Goal: Information Seeking & Learning: Learn about a topic

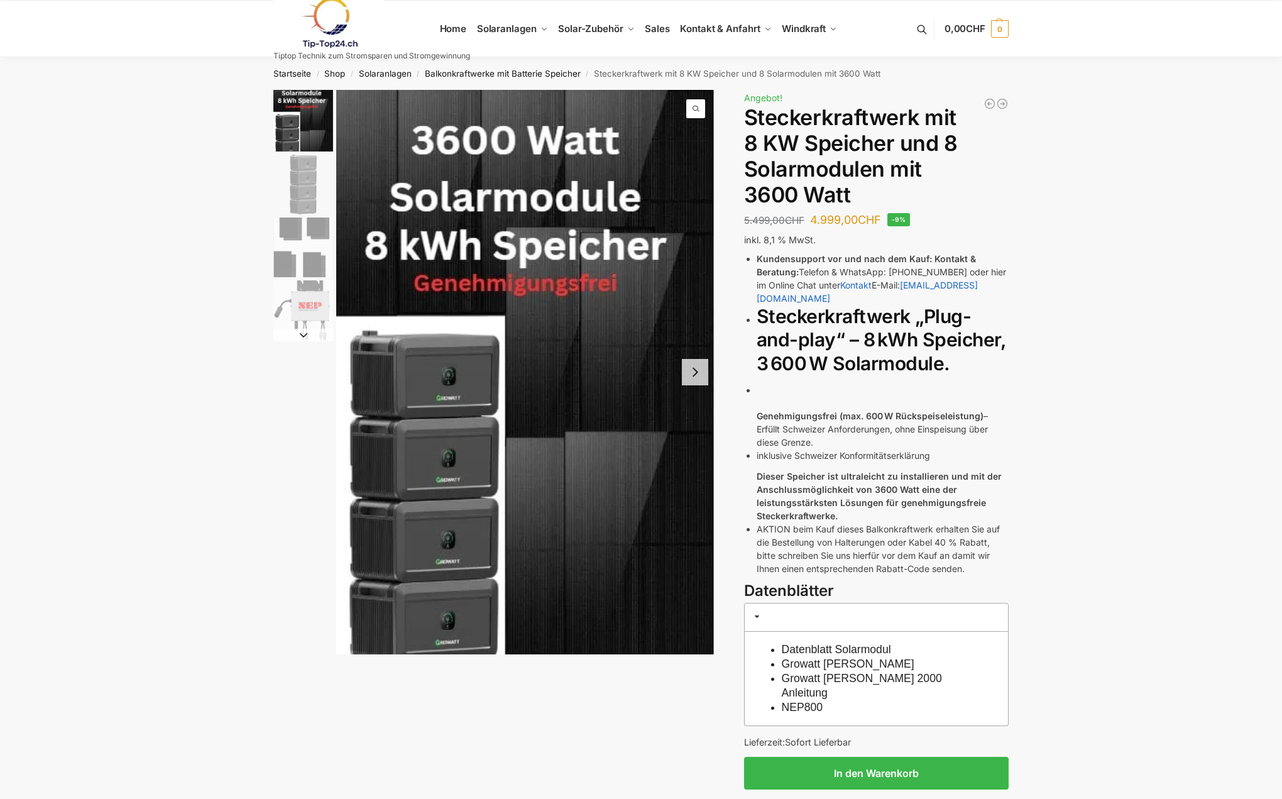
click at [702, 370] on button "Next slide" at bounding box center [695, 372] width 26 height 26
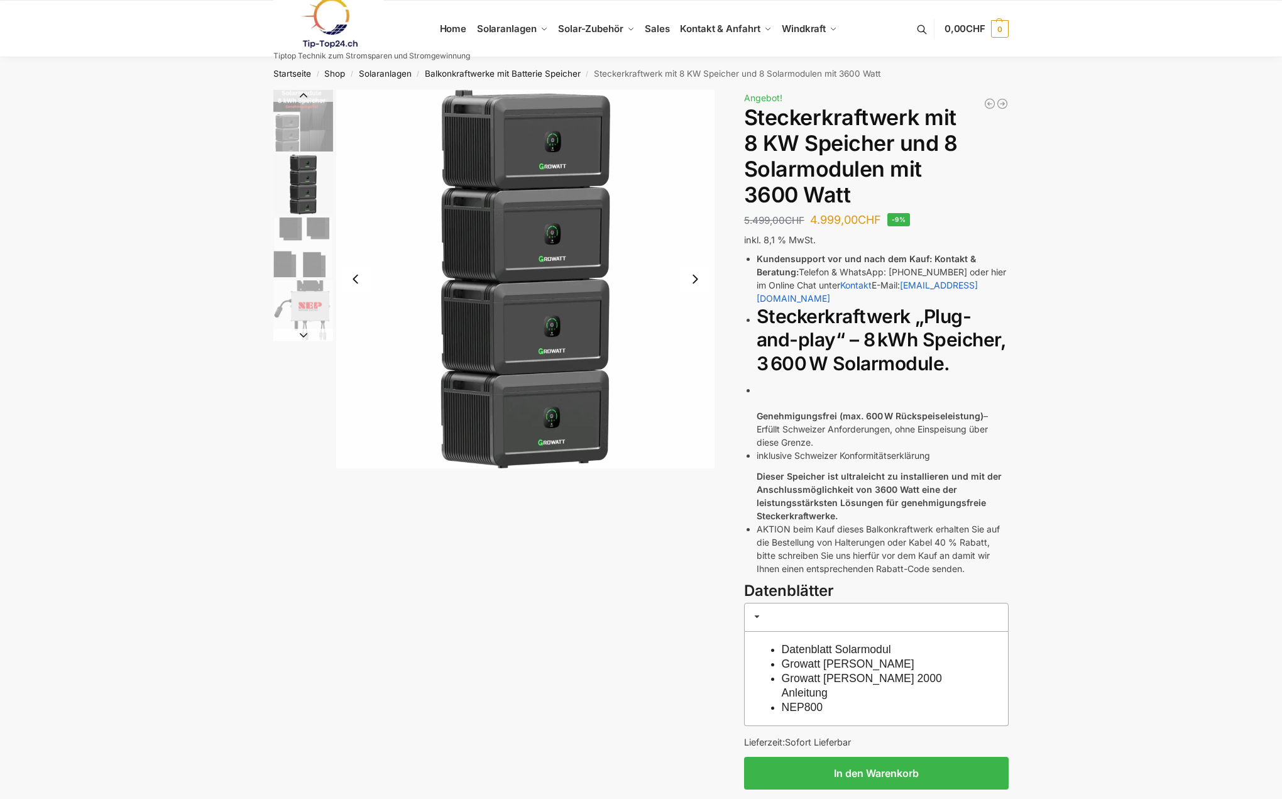
click at [700, 280] on button "Next slide" at bounding box center [695, 279] width 26 height 26
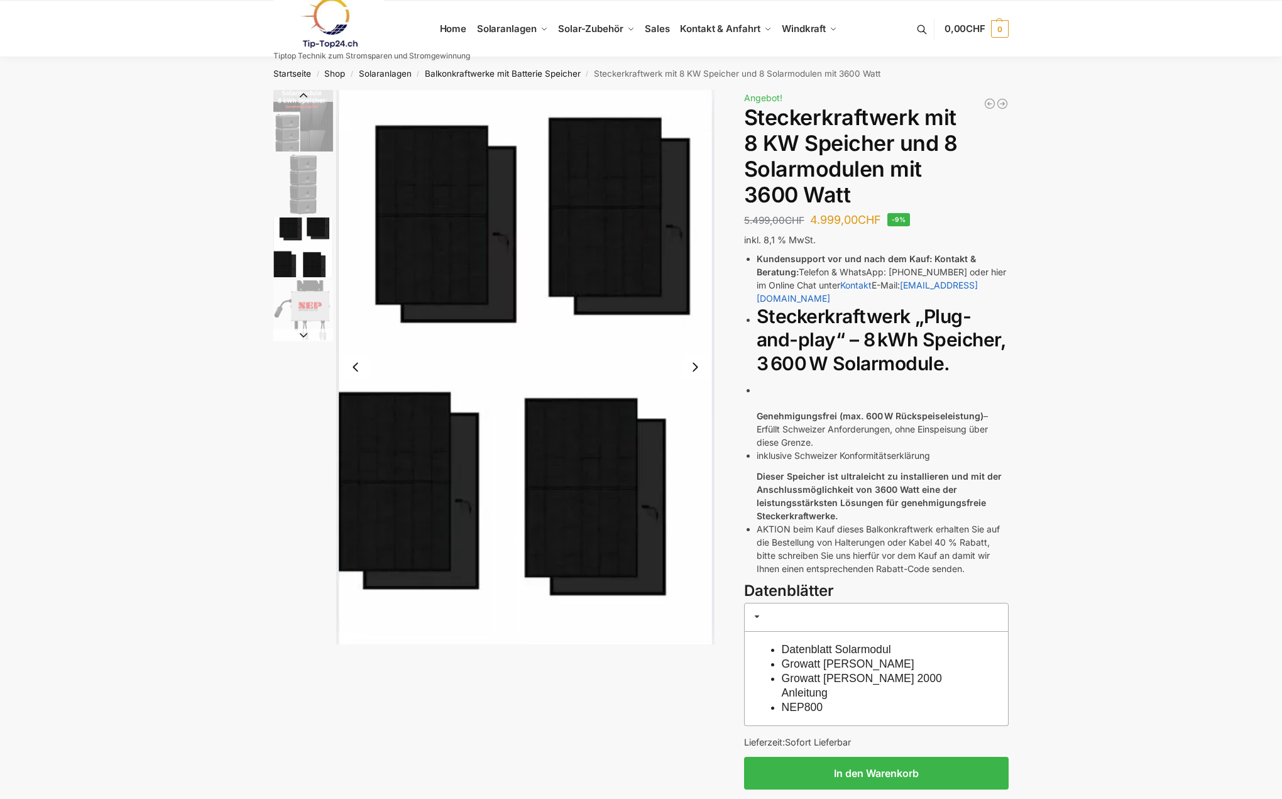
click at [700, 280] on img "3 / 4" at bounding box center [525, 367] width 378 height 554
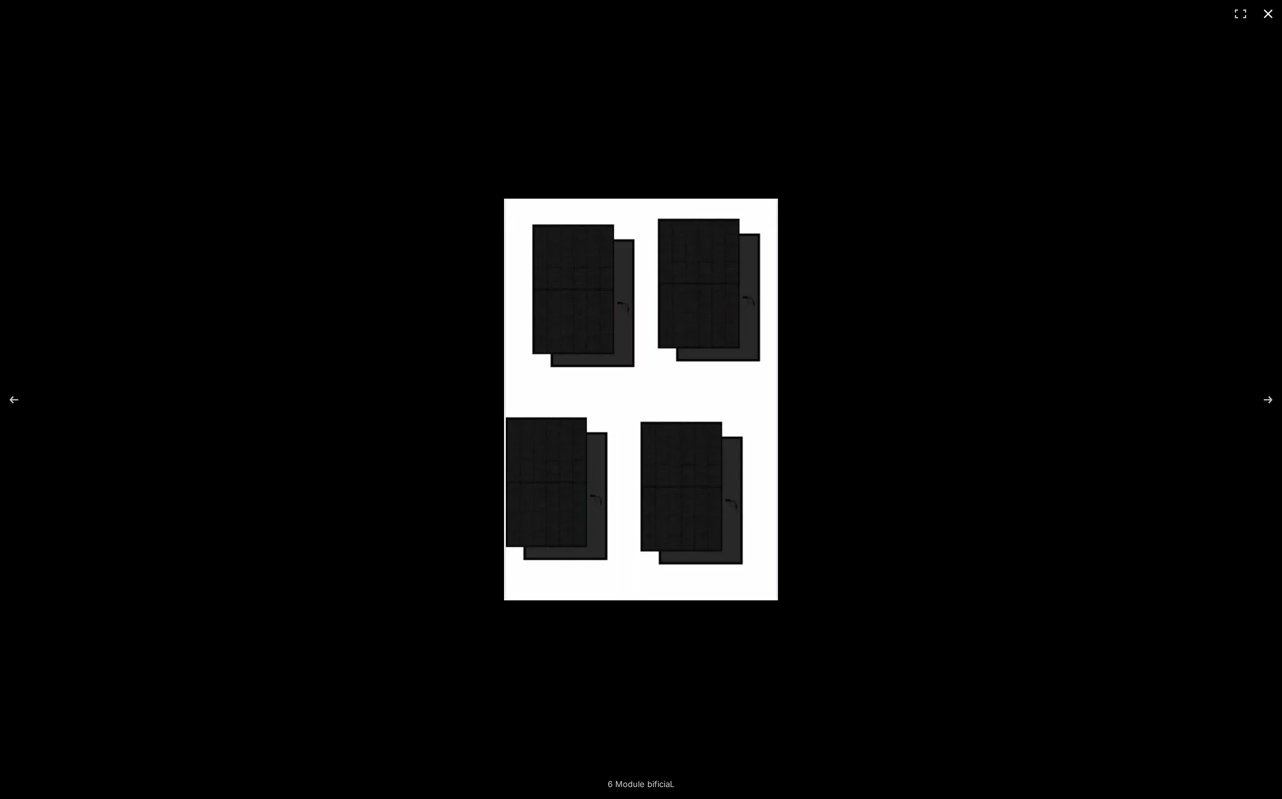
click at [1274, 19] on button "Close (Esc)" at bounding box center [1268, 14] width 28 height 28
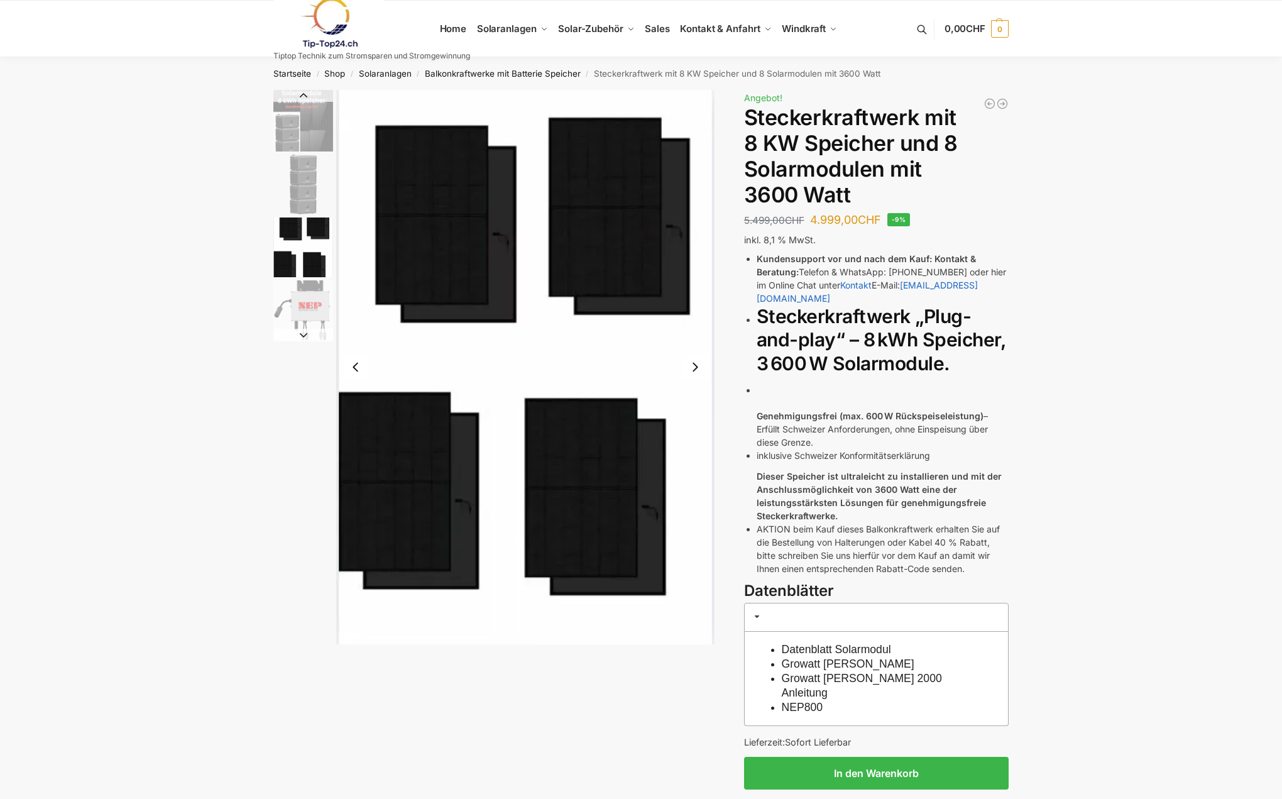
click at [698, 364] on button "Next slide" at bounding box center [695, 367] width 26 height 26
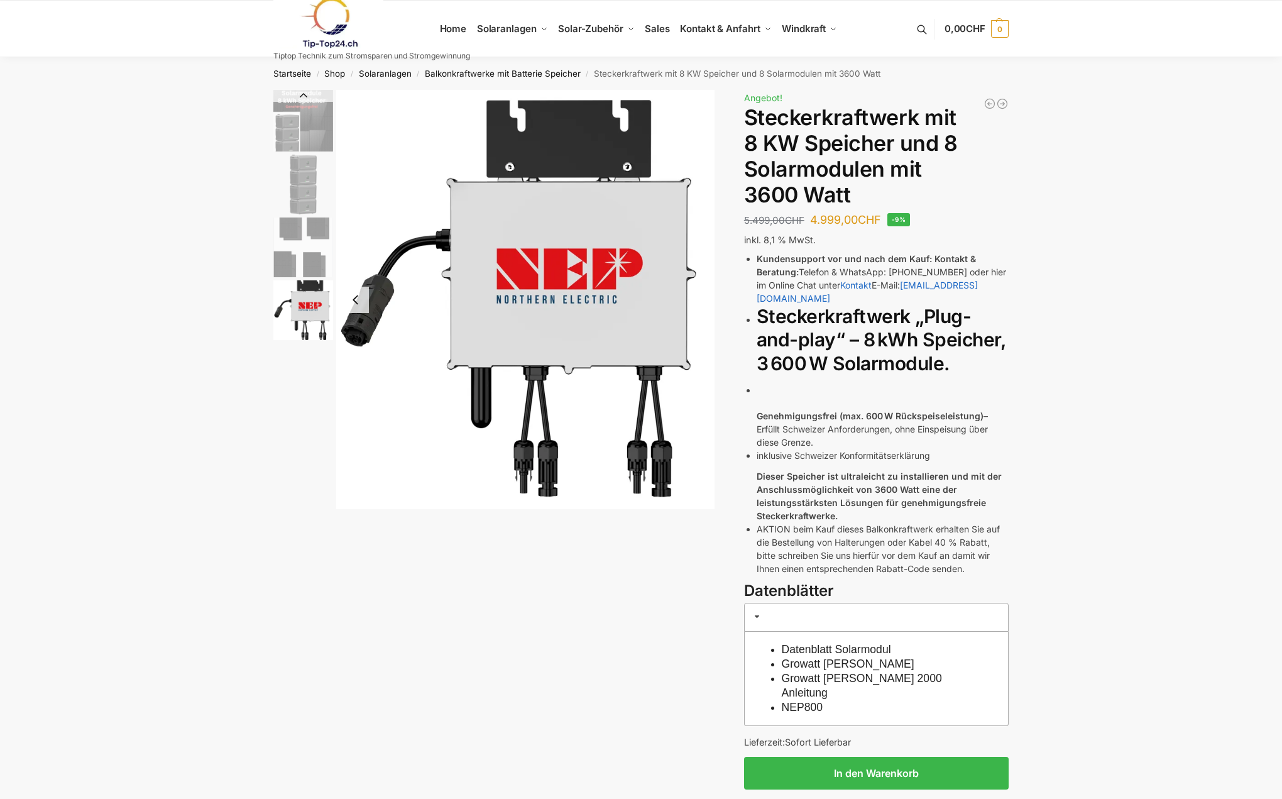
click at [698, 364] on img "4 / 4" at bounding box center [525, 299] width 378 height 419
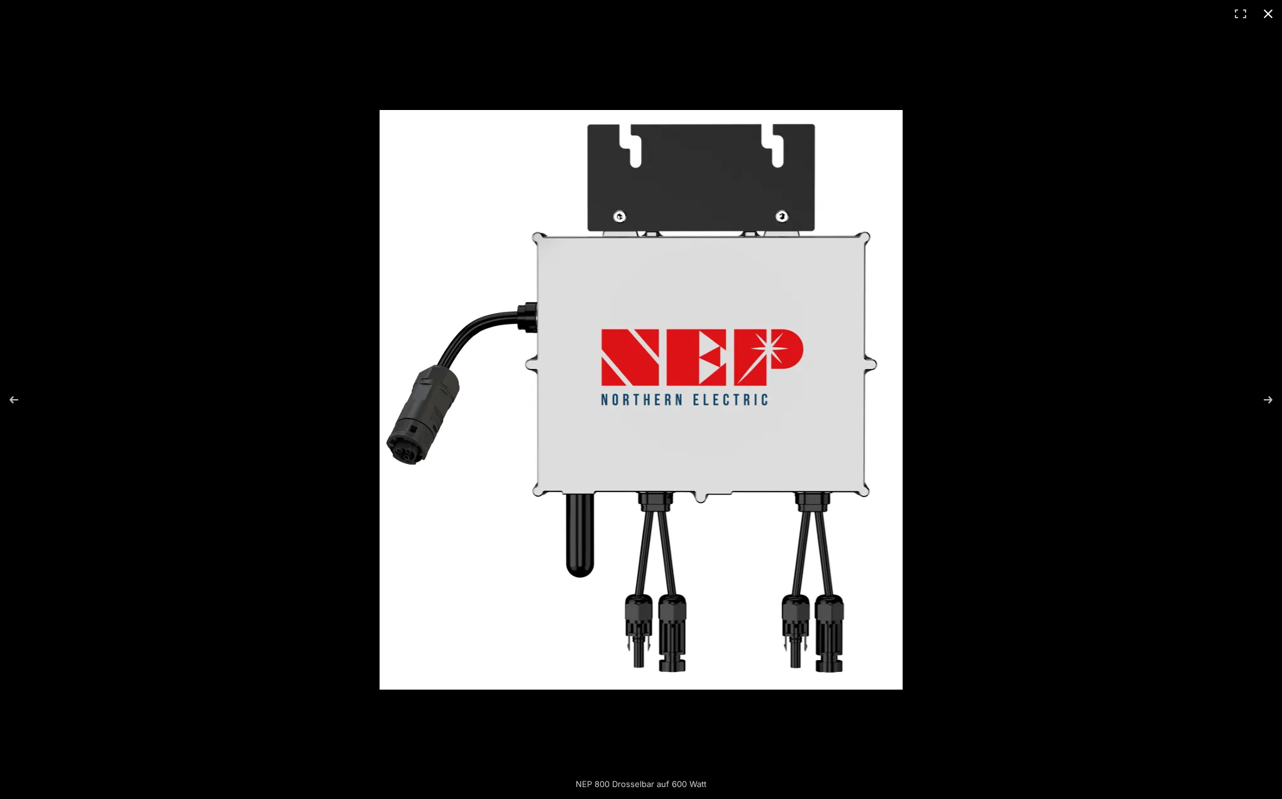
click at [1279, 15] on button "Close (Esc)" at bounding box center [1268, 14] width 28 height 28
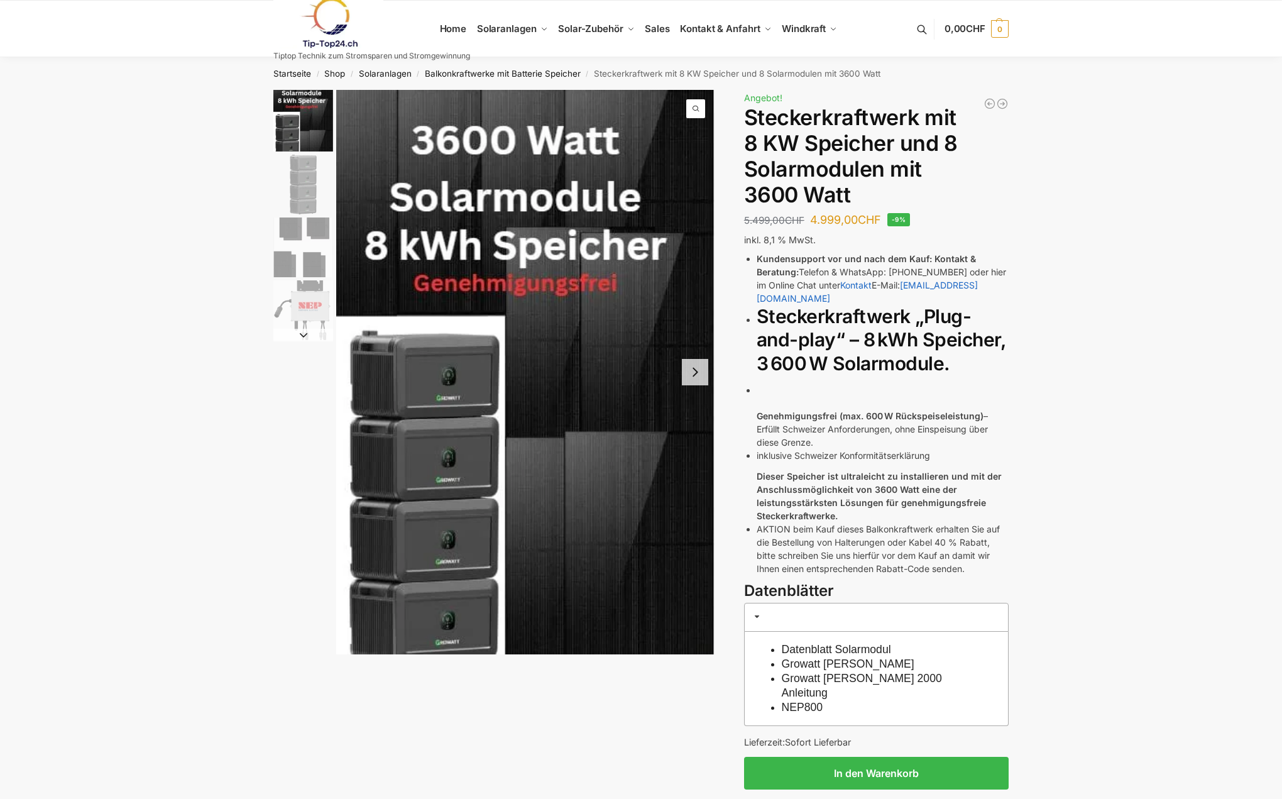
click at [694, 374] on button "Next slide" at bounding box center [695, 372] width 26 height 26
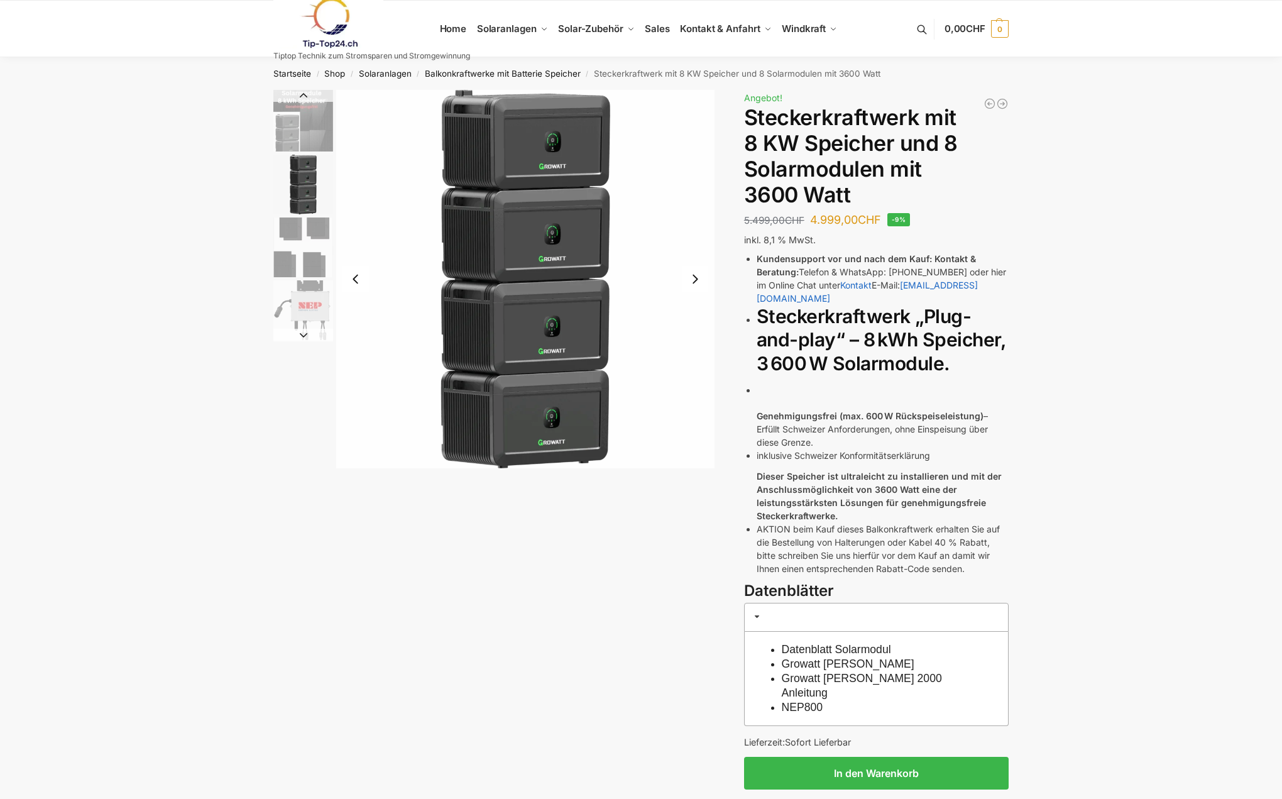
click at [702, 278] on button "Next slide" at bounding box center [695, 279] width 26 height 26
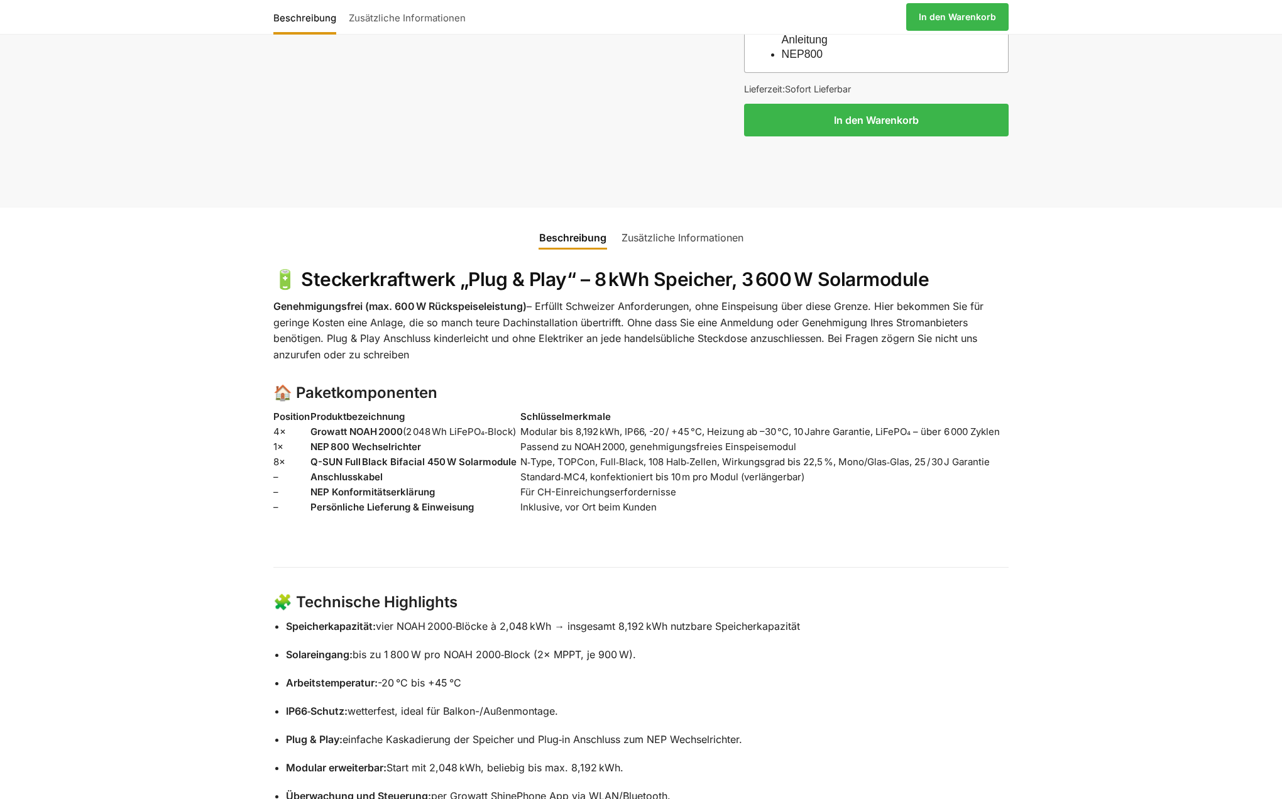
scroll to position [658, 0]
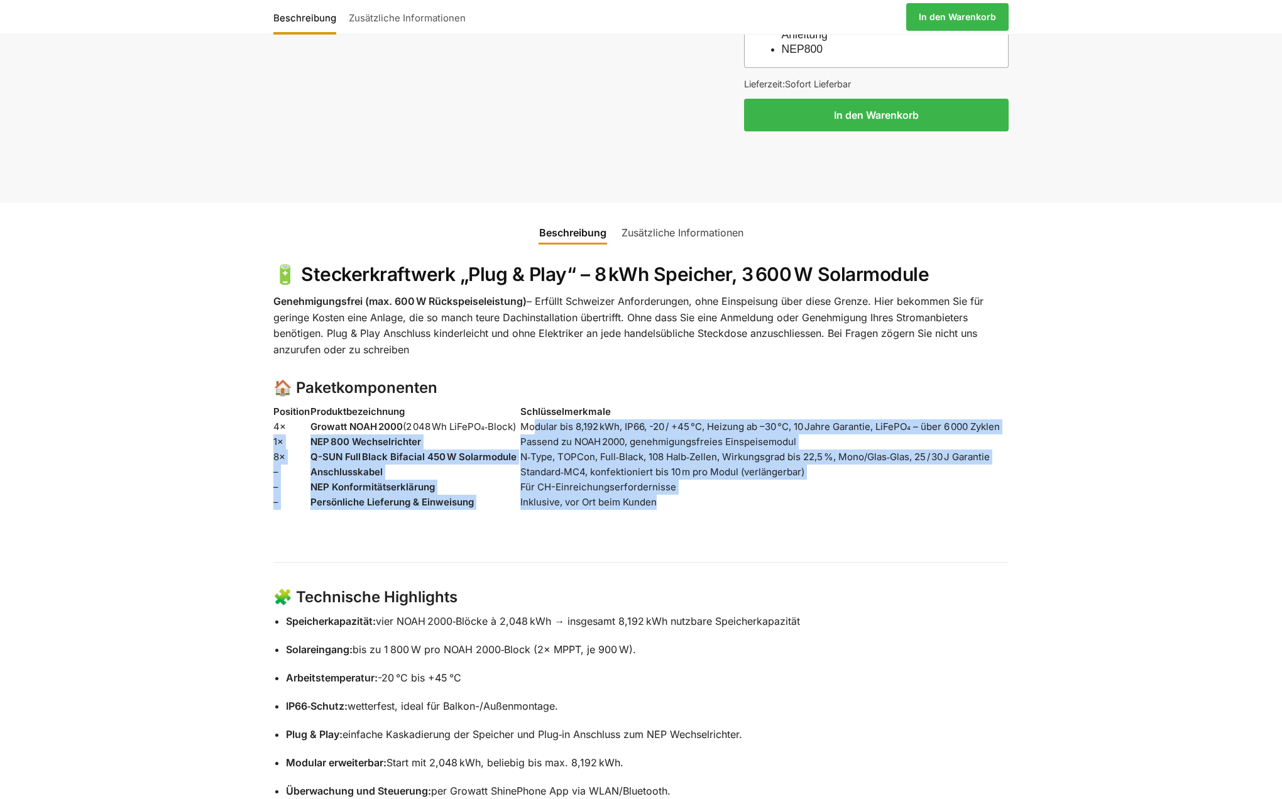
drag, startPoint x: 533, startPoint y: 402, endPoint x: 782, endPoint y: 479, distance: 259.9
click at [782, 479] on tbody "4× Growatt NOAH 2000 (2 048 Wh LiFePO₄‑Block) Modular bis 8,192 kWh, IP66, -20 …" at bounding box center [640, 464] width 735 height 90
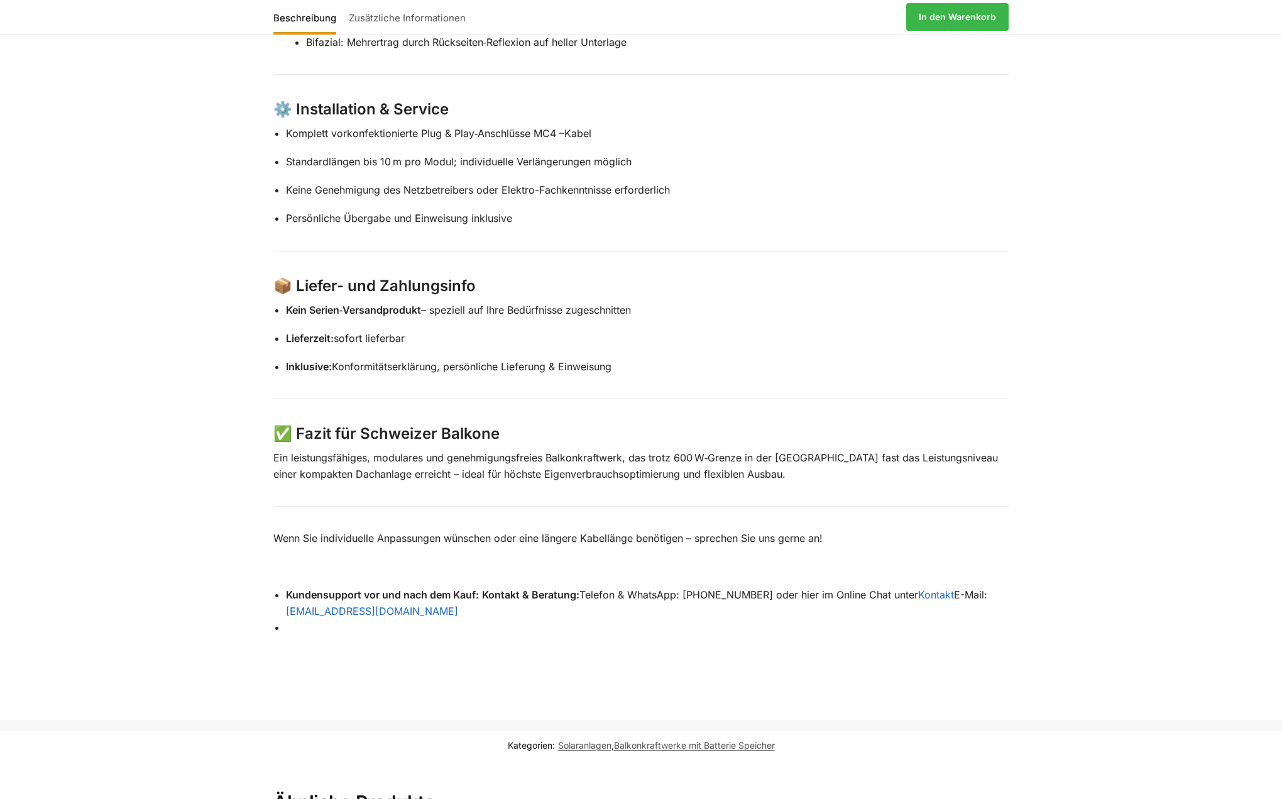
scroll to position [1671, 0]
